Goal: Transaction & Acquisition: Subscribe to service/newsletter

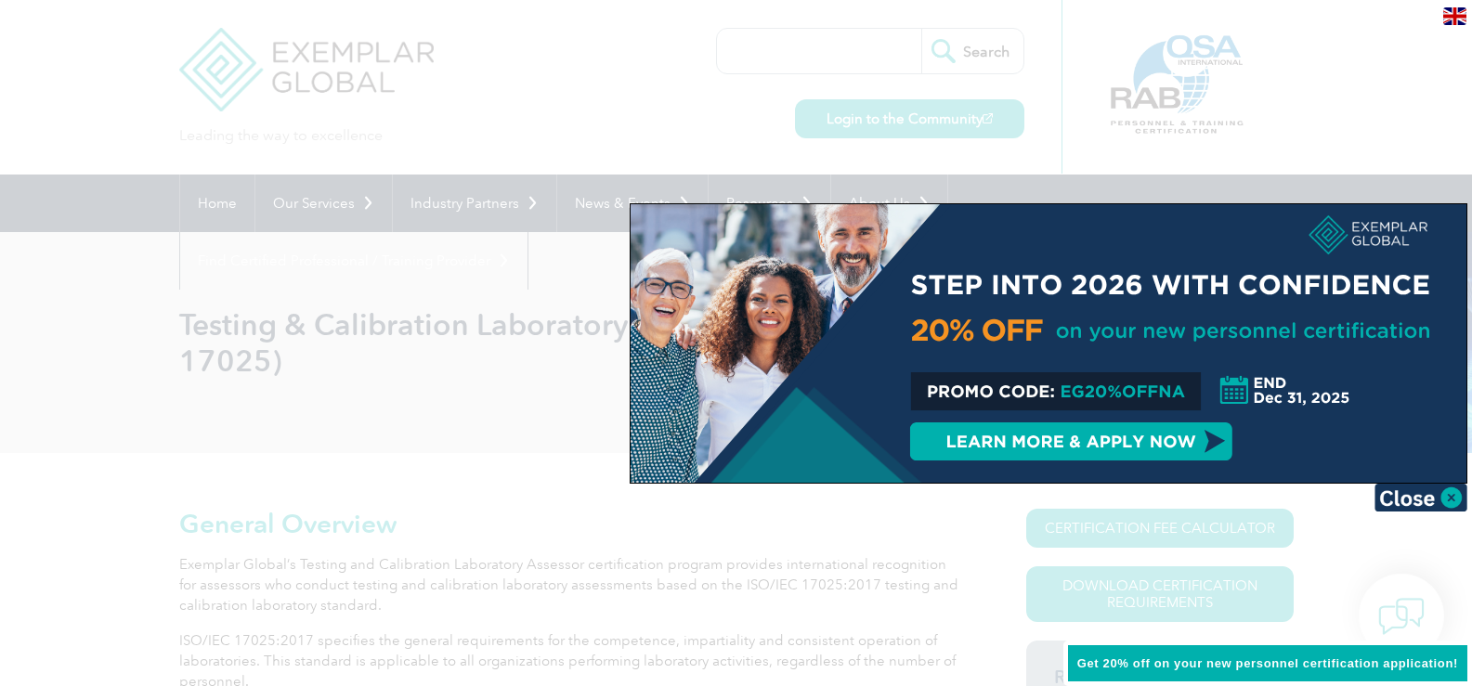
click at [765, 154] on div at bounding box center [736, 343] width 1472 height 686
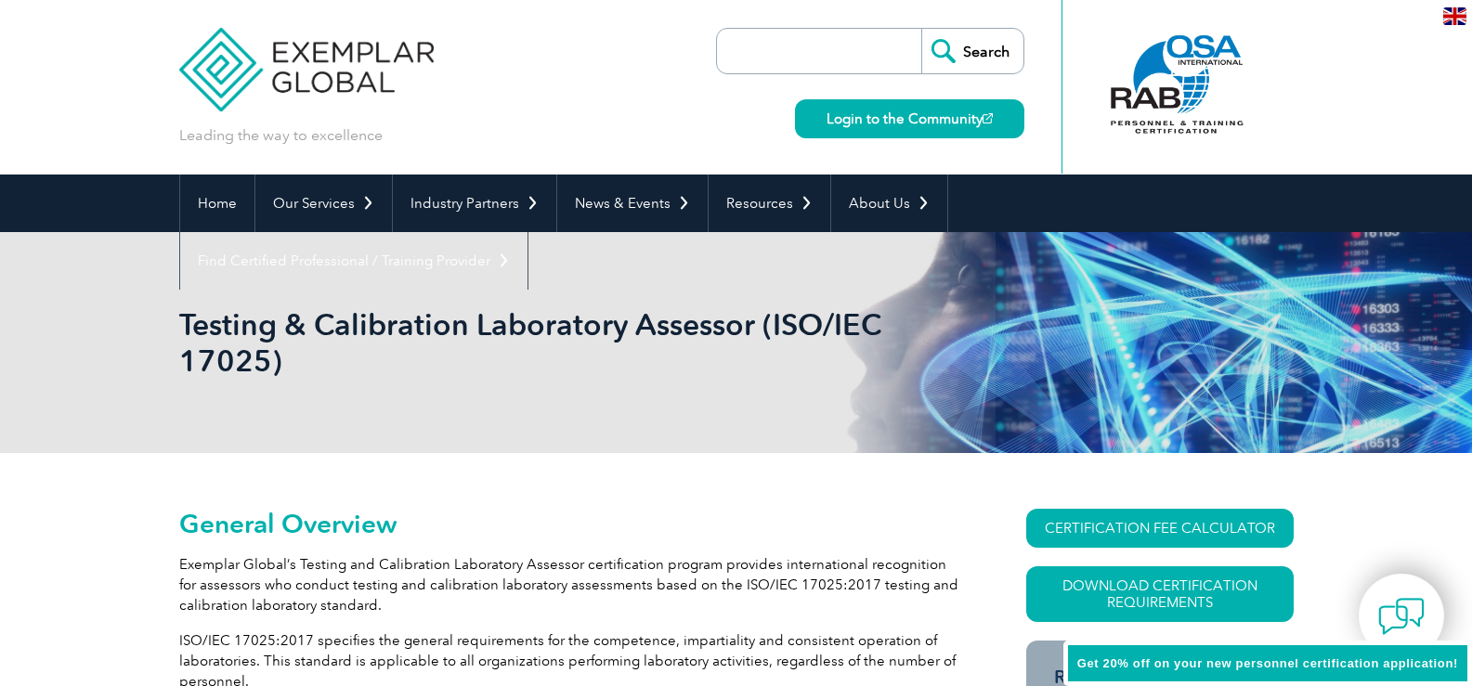
click at [292, 83] on img at bounding box center [306, 55] width 255 height 111
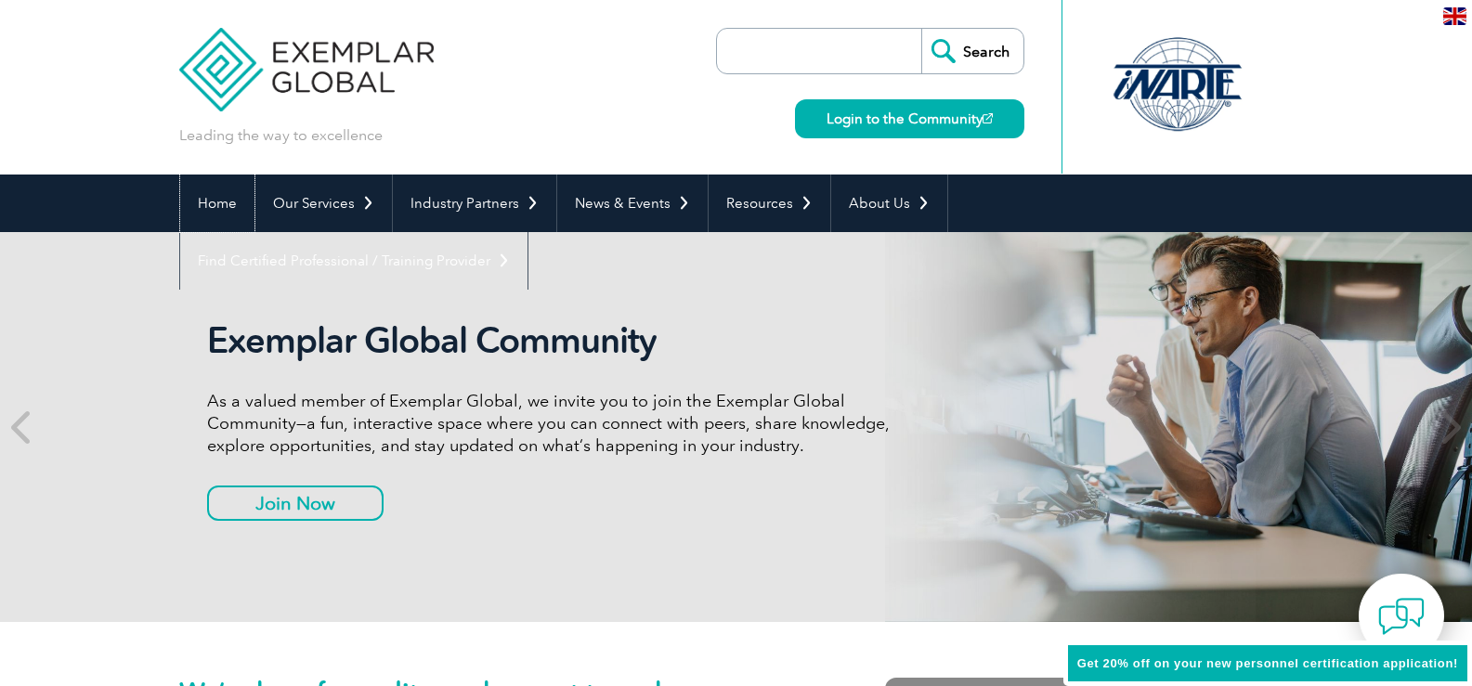
click at [230, 207] on link "Home" at bounding box center [217, 204] width 74 height 58
click at [269, 501] on link "Join Now" at bounding box center [276, 503] width 139 height 35
